Goal: Task Accomplishment & Management: Use online tool/utility

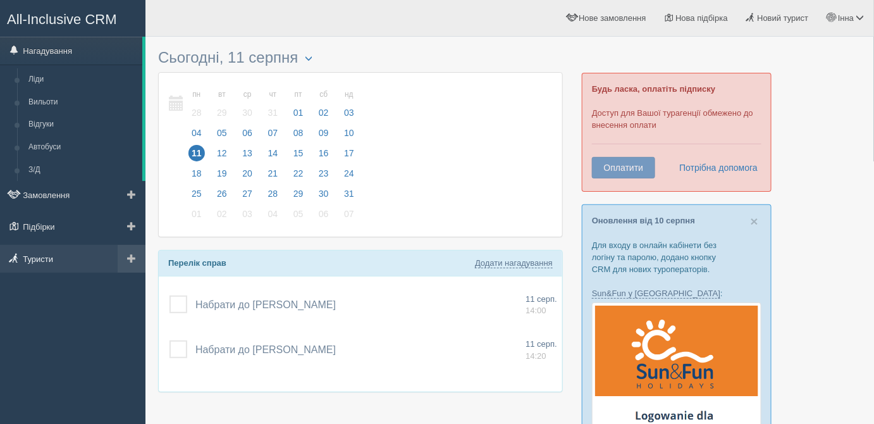
click at [75, 262] on link "Туристи" at bounding box center [72, 259] width 145 height 28
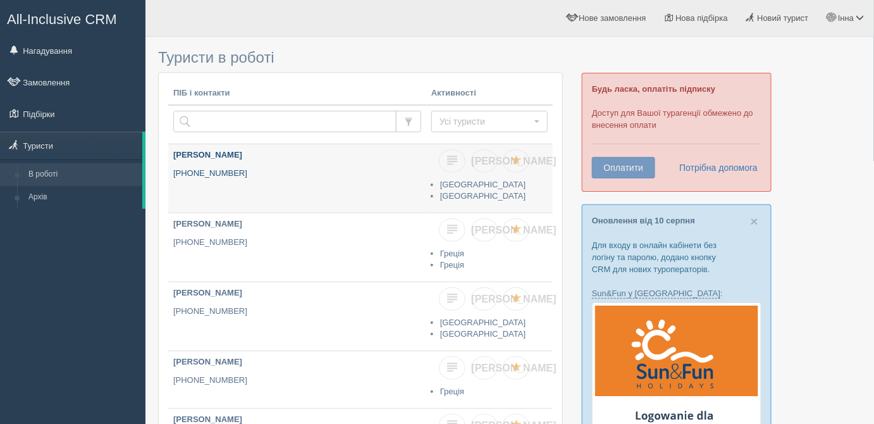
click at [281, 204] on link "[PERSON_NAME] [PHONE_NUMBER]" at bounding box center [297, 178] width 258 height 68
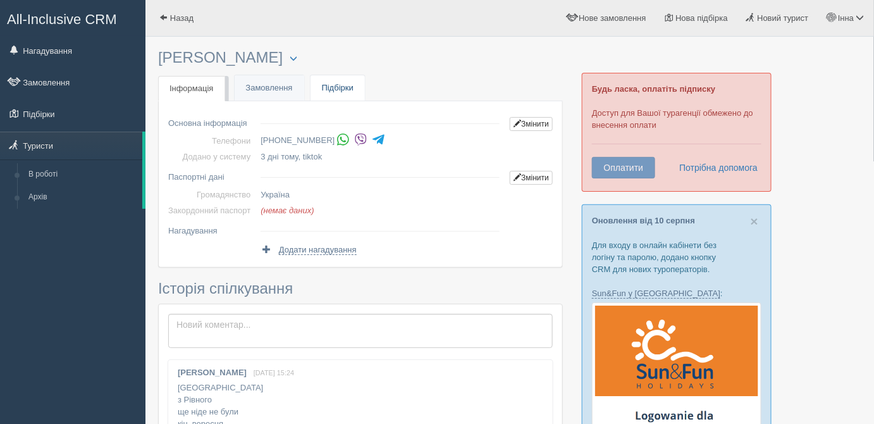
click at [329, 86] on link "Підбірки" at bounding box center [337, 88] width 54 height 26
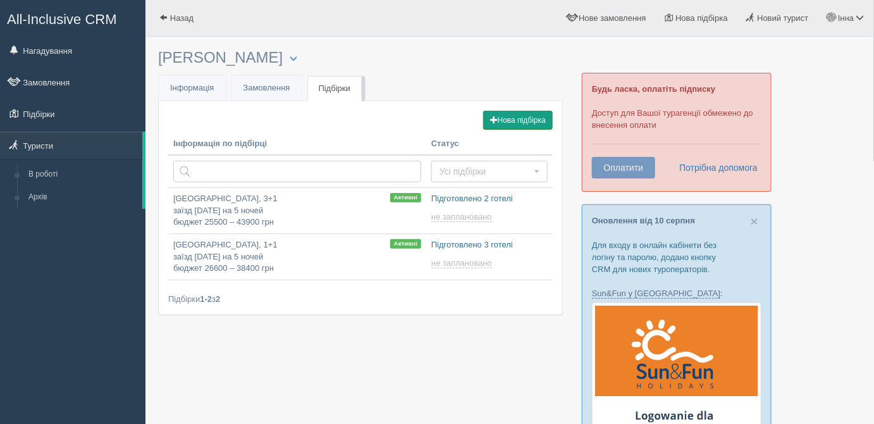
click at [509, 125] on button "Нова підбірка" at bounding box center [518, 120] width 70 height 19
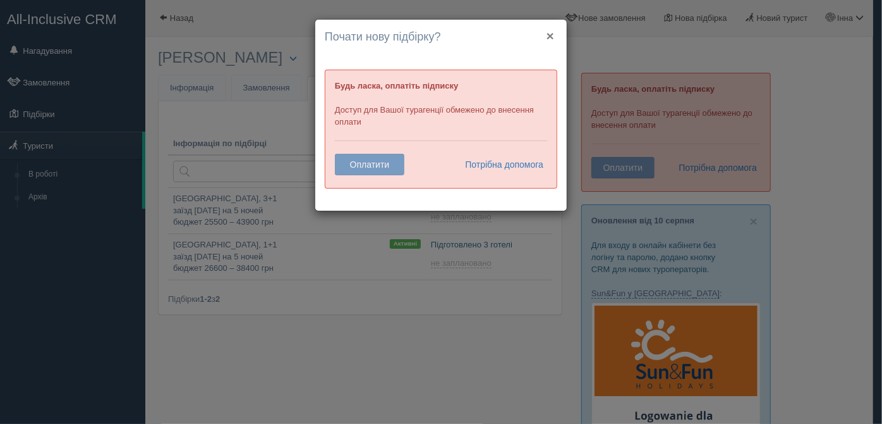
drag, startPoint x: 551, startPoint y: 34, endPoint x: 432, endPoint y: 115, distance: 144.1
click at [550, 34] on button "×" at bounding box center [551, 35] width 8 height 13
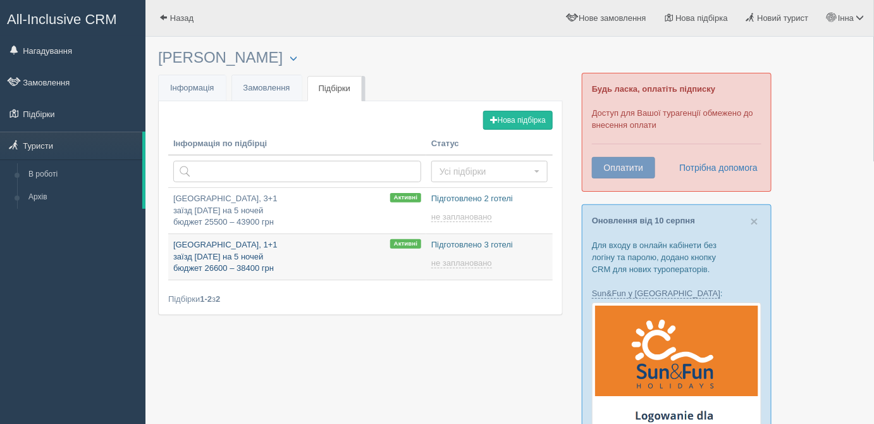
type input "2025-08-11 16:55"
